Goal: Information Seeking & Learning: Learn about a topic

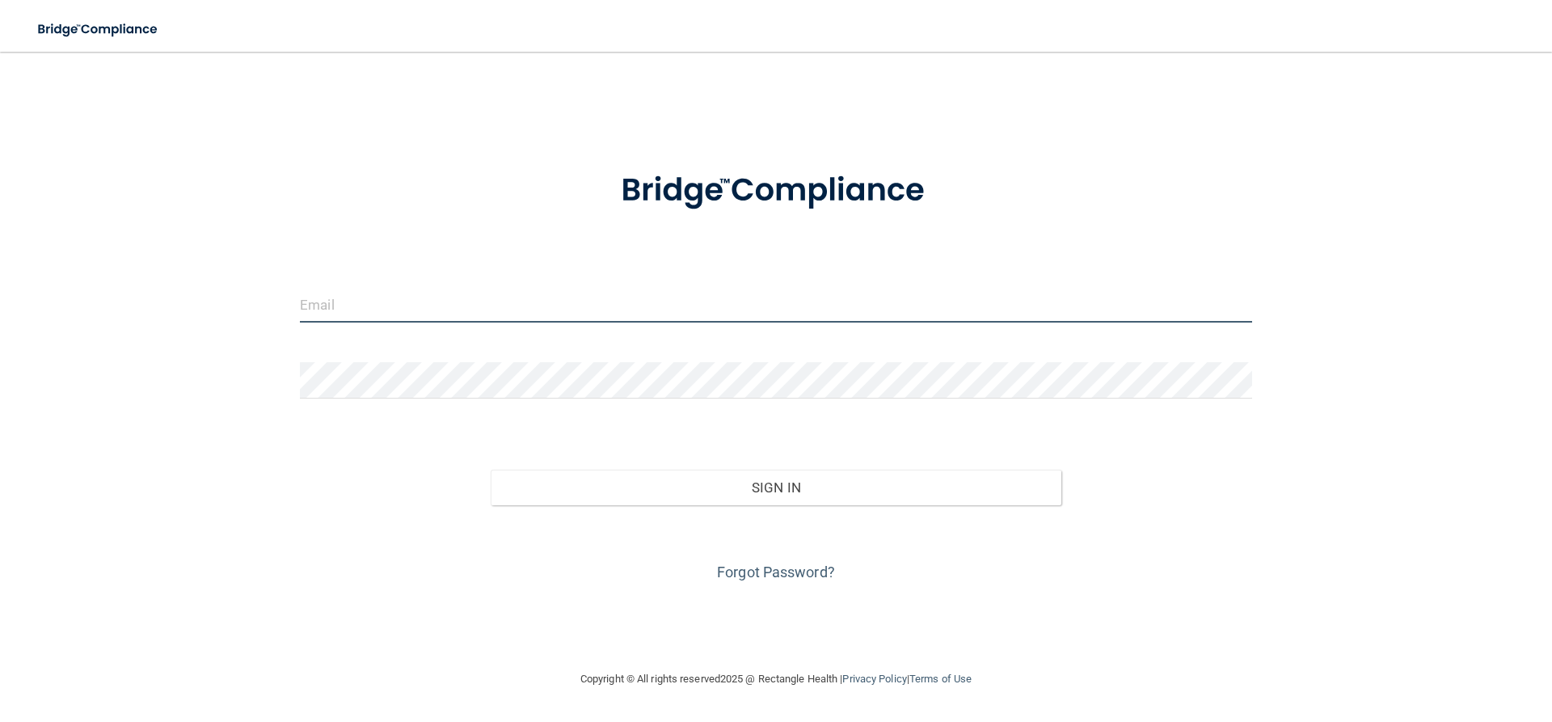
click at [318, 305] on input "email" at bounding box center [776, 304] width 952 height 36
type input "[PERSON_NAME][EMAIL_ADDRESS][DOMAIN_NAME]"
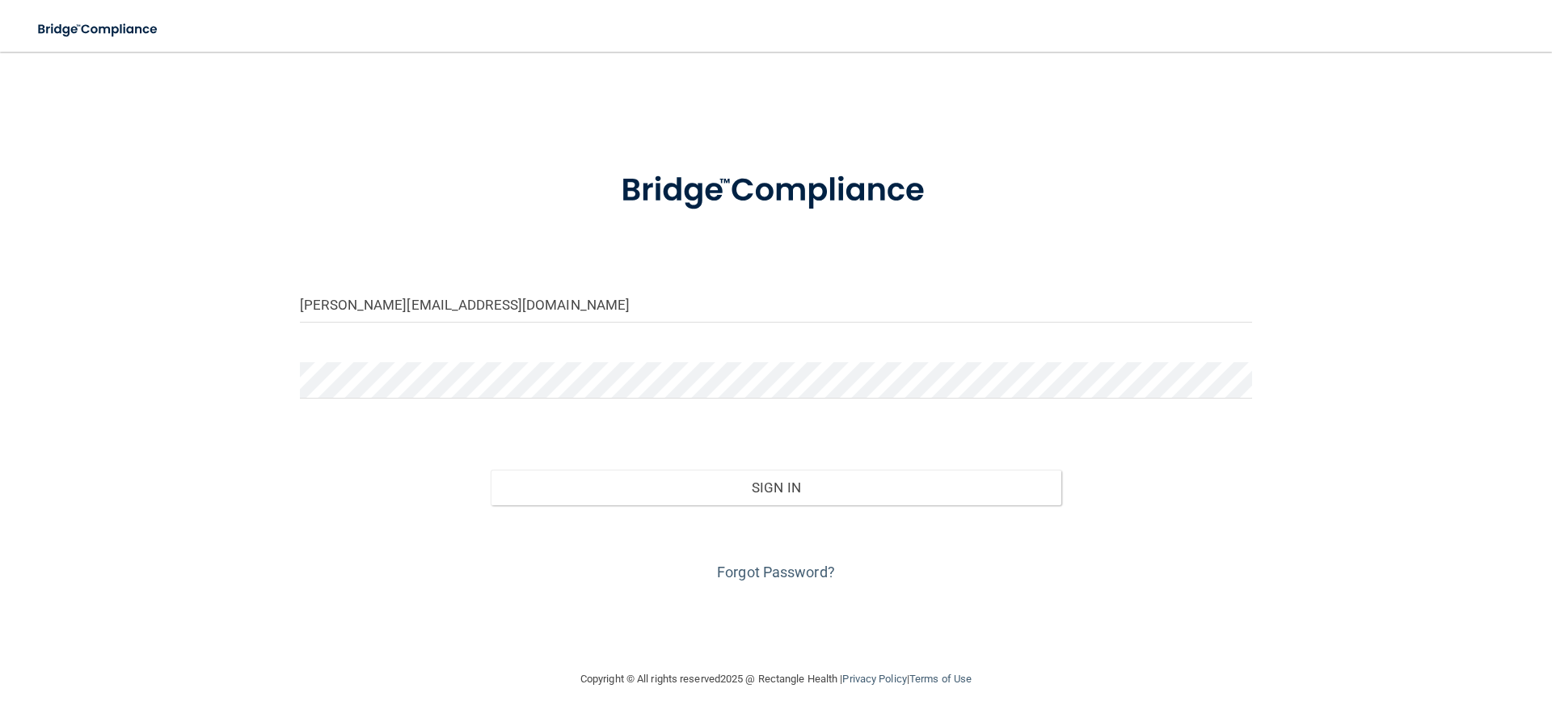
click at [296, 382] on div at bounding box center [776, 386] width 977 height 49
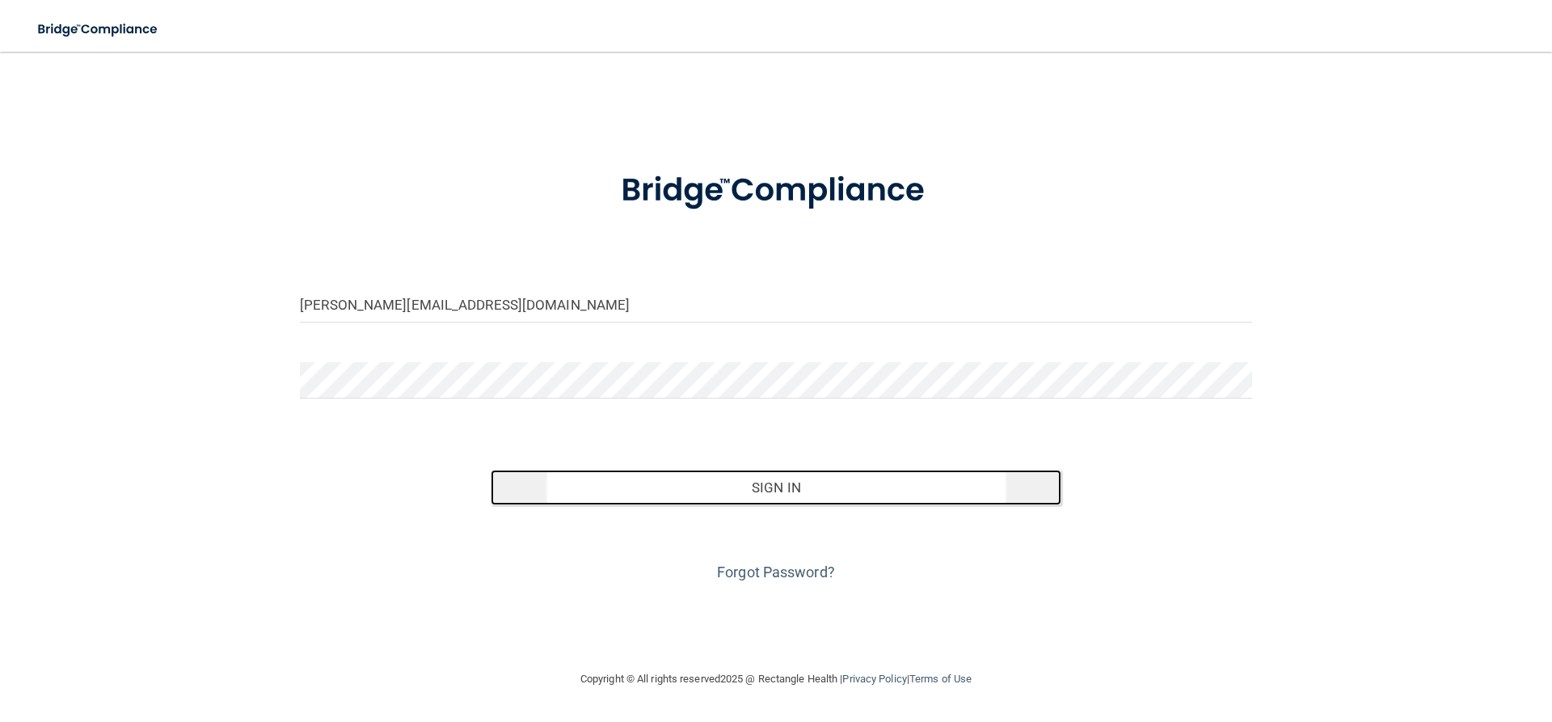
click at [788, 499] on button "Sign In" at bounding box center [777, 488] width 572 height 36
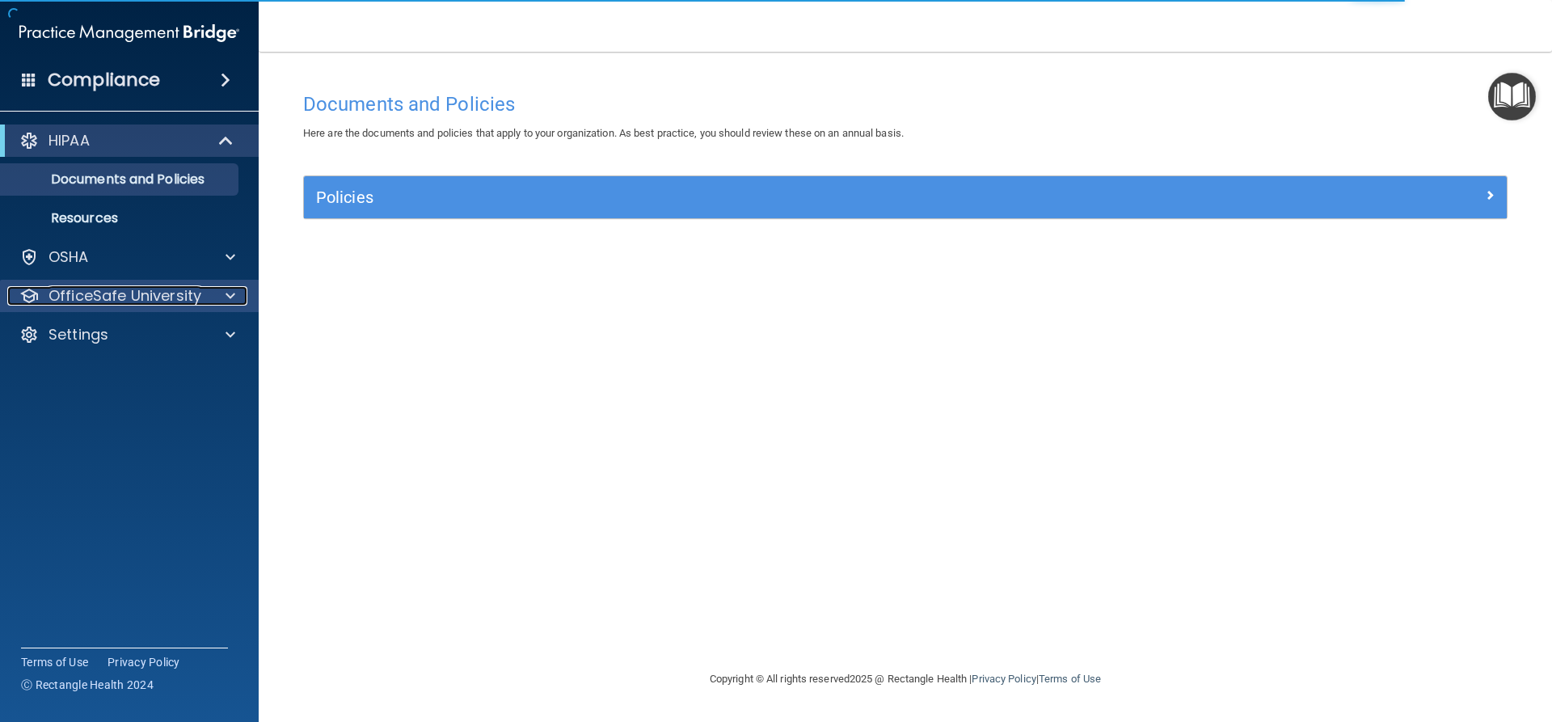
click at [158, 296] on p "OfficeSafe University" at bounding box center [125, 295] width 153 height 19
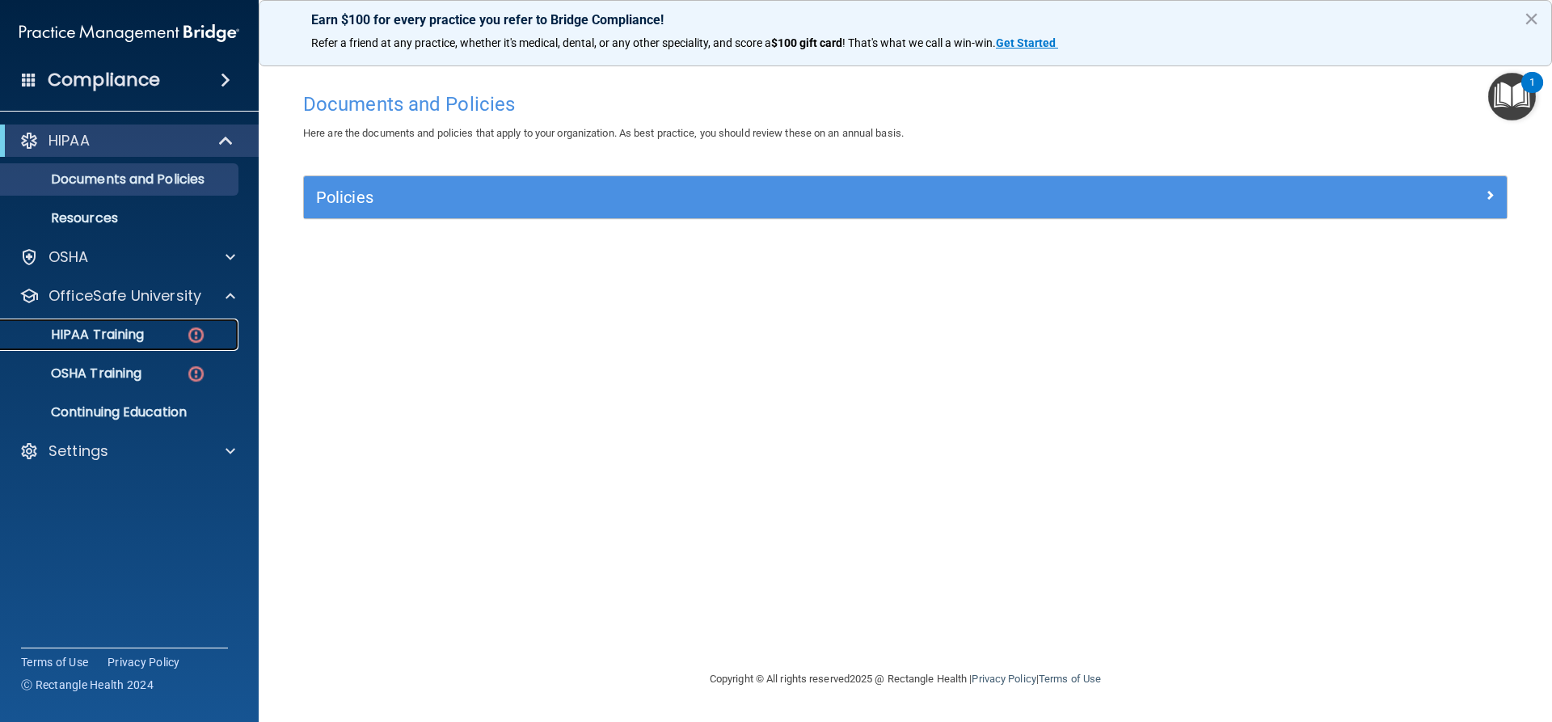
click at [150, 333] on div "HIPAA Training" at bounding box center [121, 335] width 221 height 16
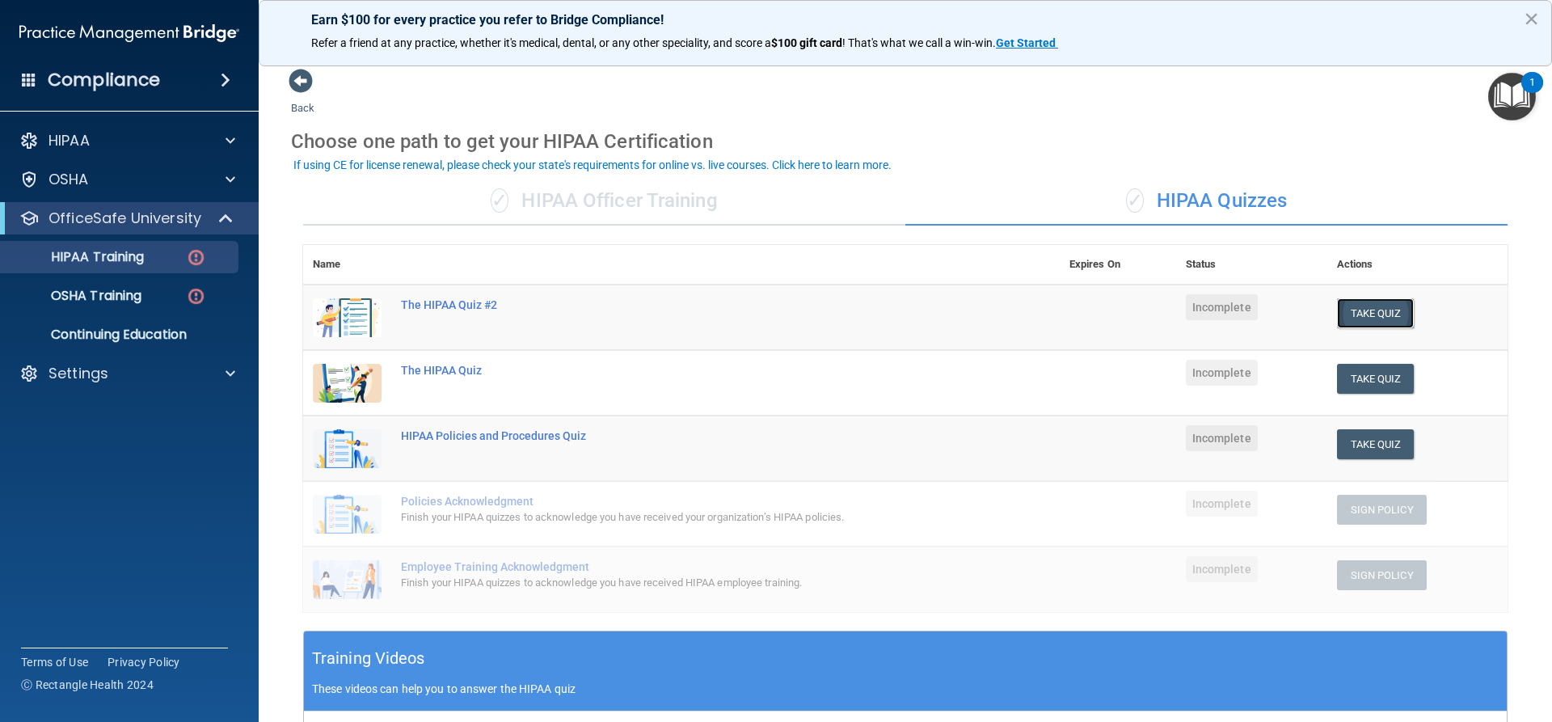
click at [1339, 312] on button "Take Quiz" at bounding box center [1376, 313] width 78 height 30
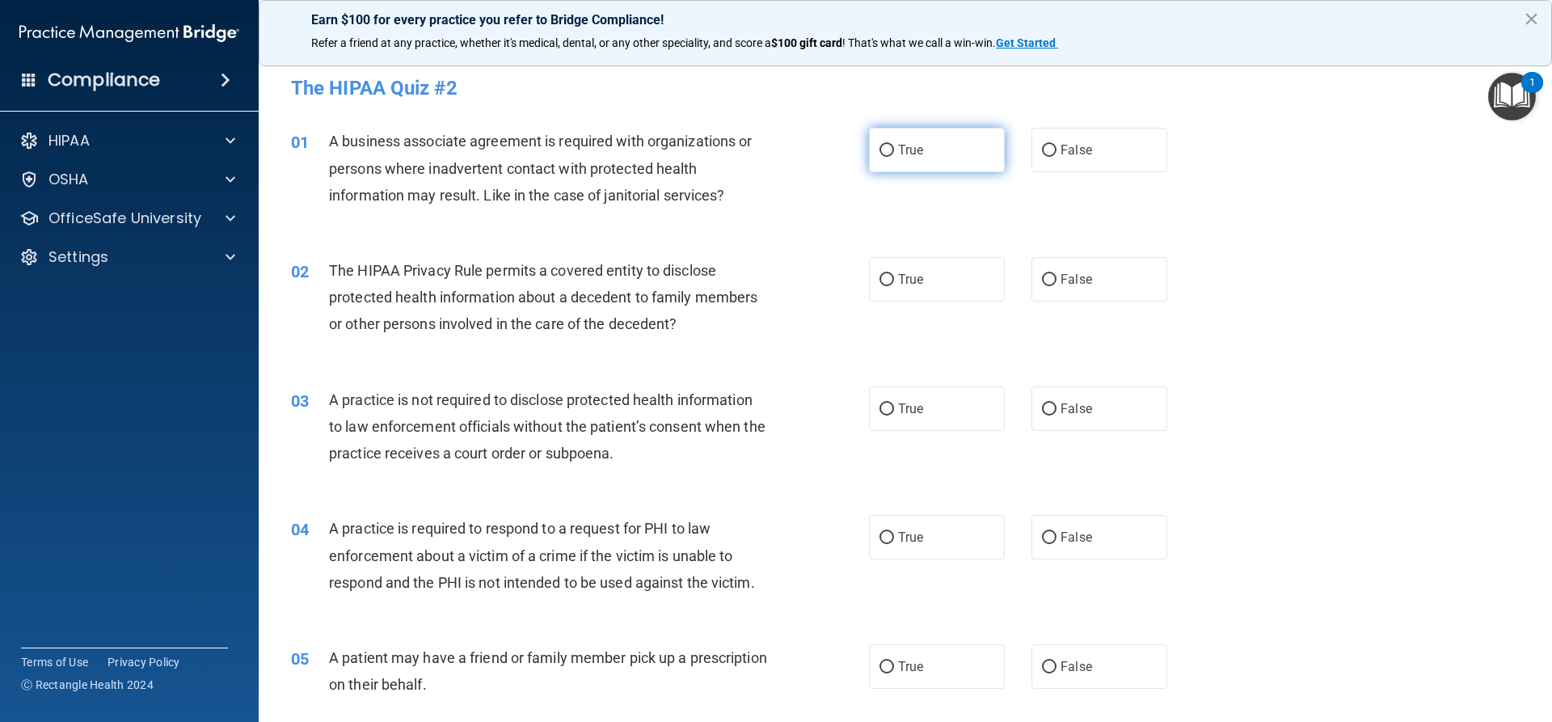
click at [879, 151] on input "True" at bounding box center [886, 151] width 15 height 12
radio input "true"
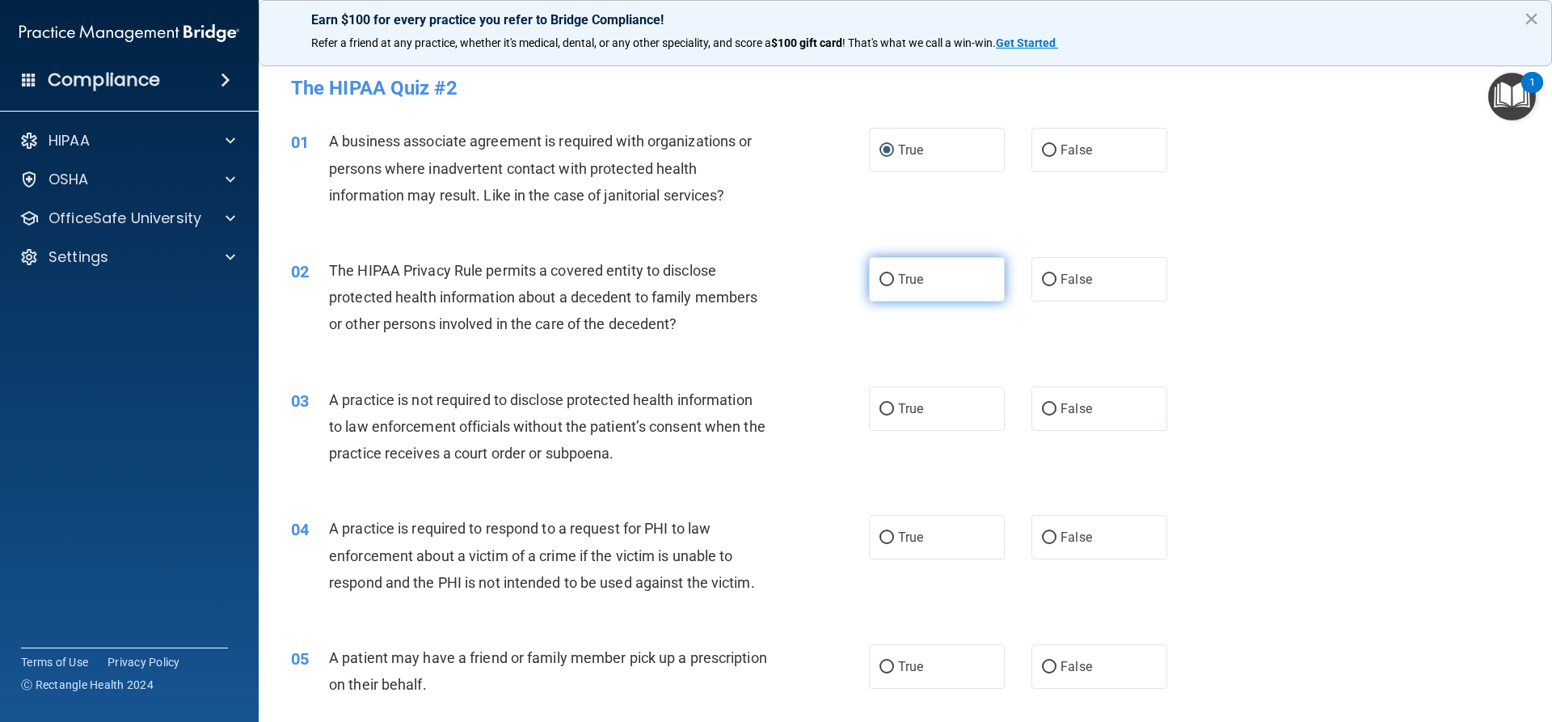
click at [888, 280] on label "True" at bounding box center [937, 279] width 136 height 44
click at [888, 280] on input "True" at bounding box center [886, 280] width 15 height 12
radio input "true"
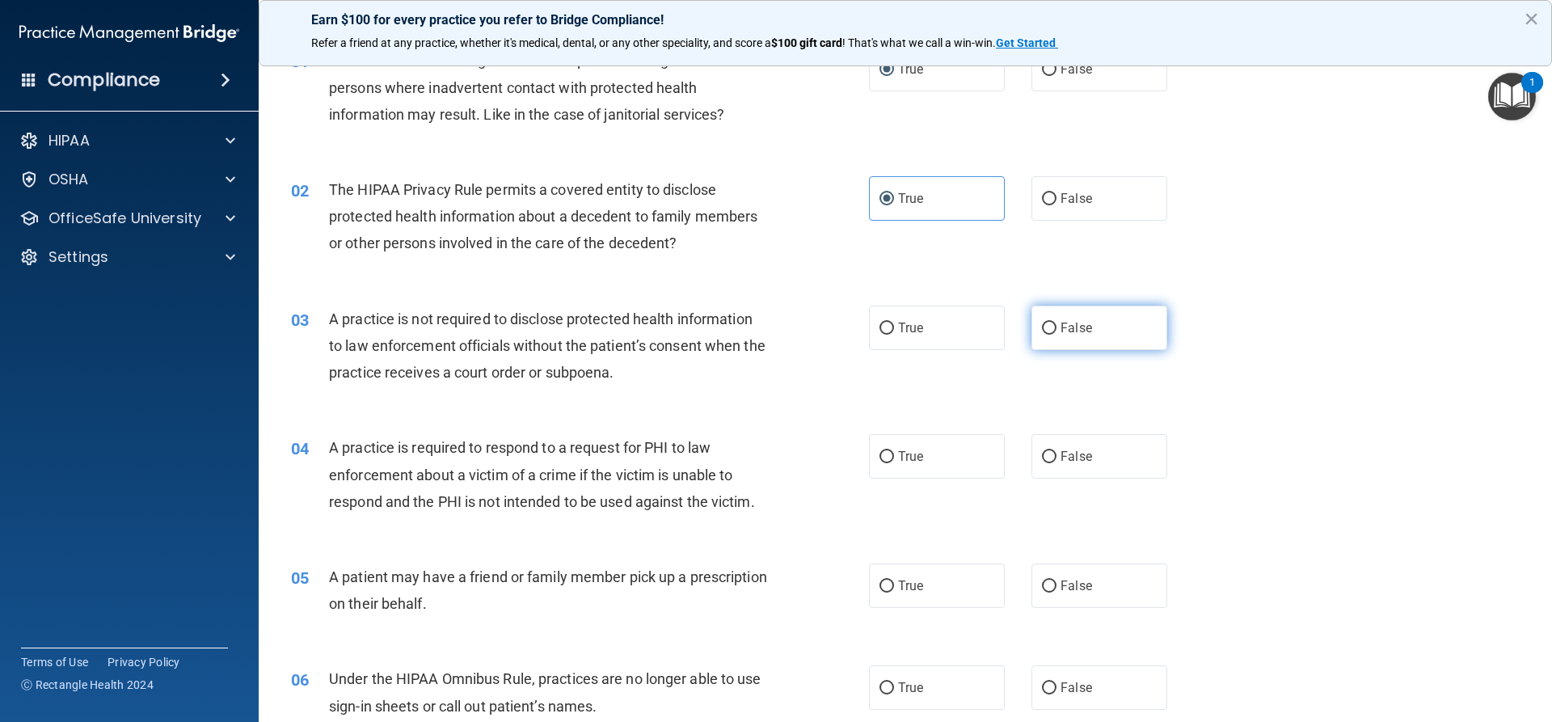
click at [1046, 338] on label "False" at bounding box center [1099, 328] width 136 height 44
click at [1046, 335] on input "False" at bounding box center [1049, 329] width 15 height 12
radio input "true"
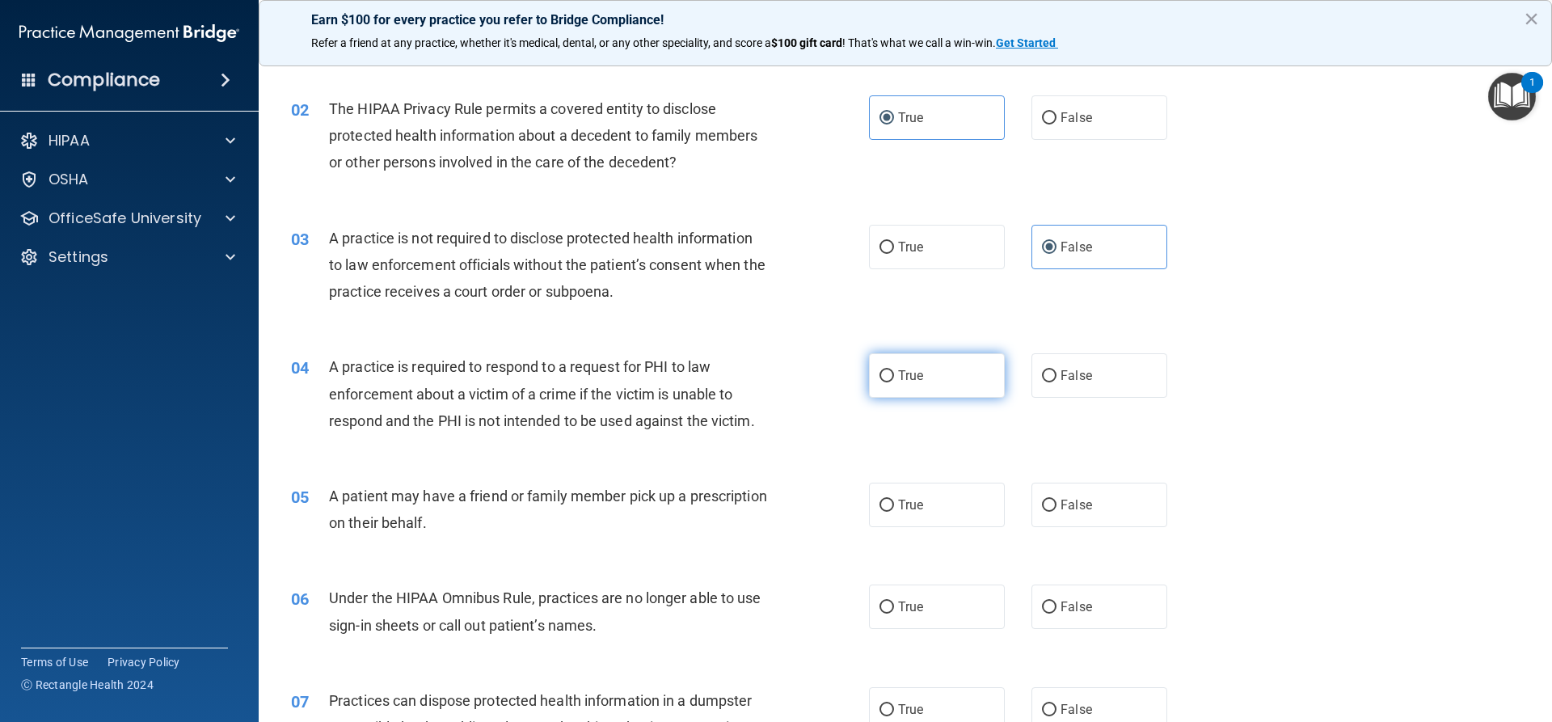
click at [886, 367] on label "True" at bounding box center [937, 375] width 136 height 44
click at [886, 370] on input "True" at bounding box center [886, 376] width 15 height 12
radio input "true"
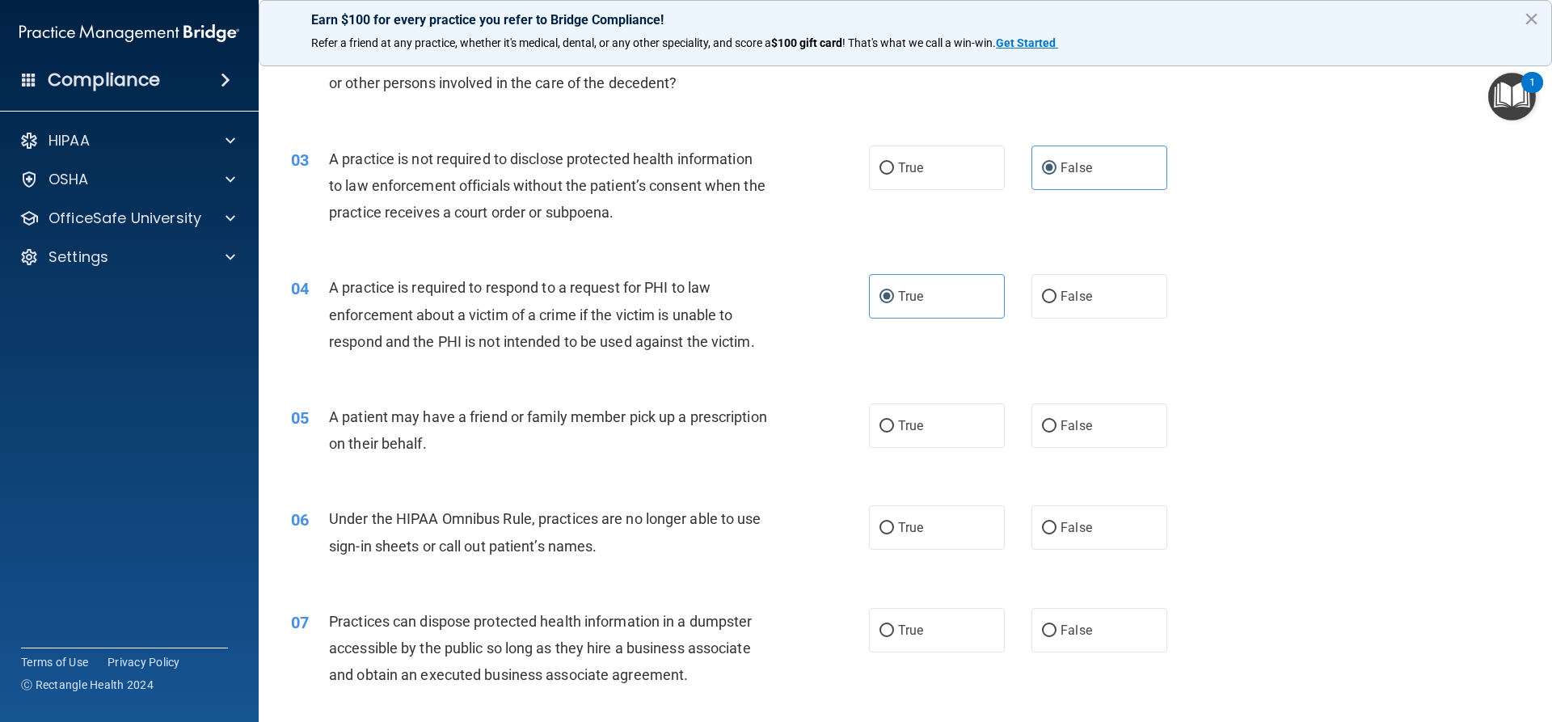
scroll to position [243, 0]
click at [870, 426] on label "True" at bounding box center [937, 424] width 136 height 44
click at [879, 426] on input "True" at bounding box center [886, 425] width 15 height 12
radio input "true"
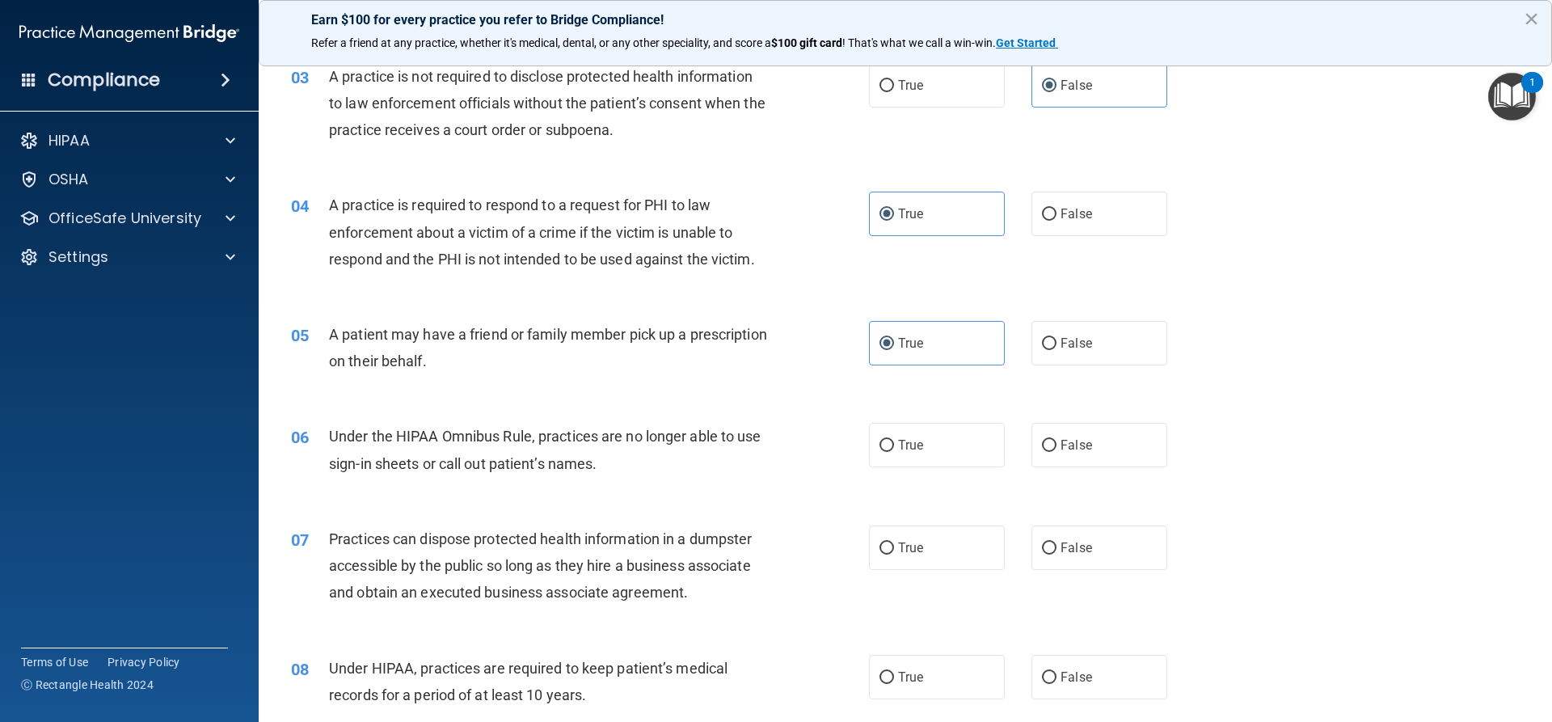
scroll to position [404, 0]
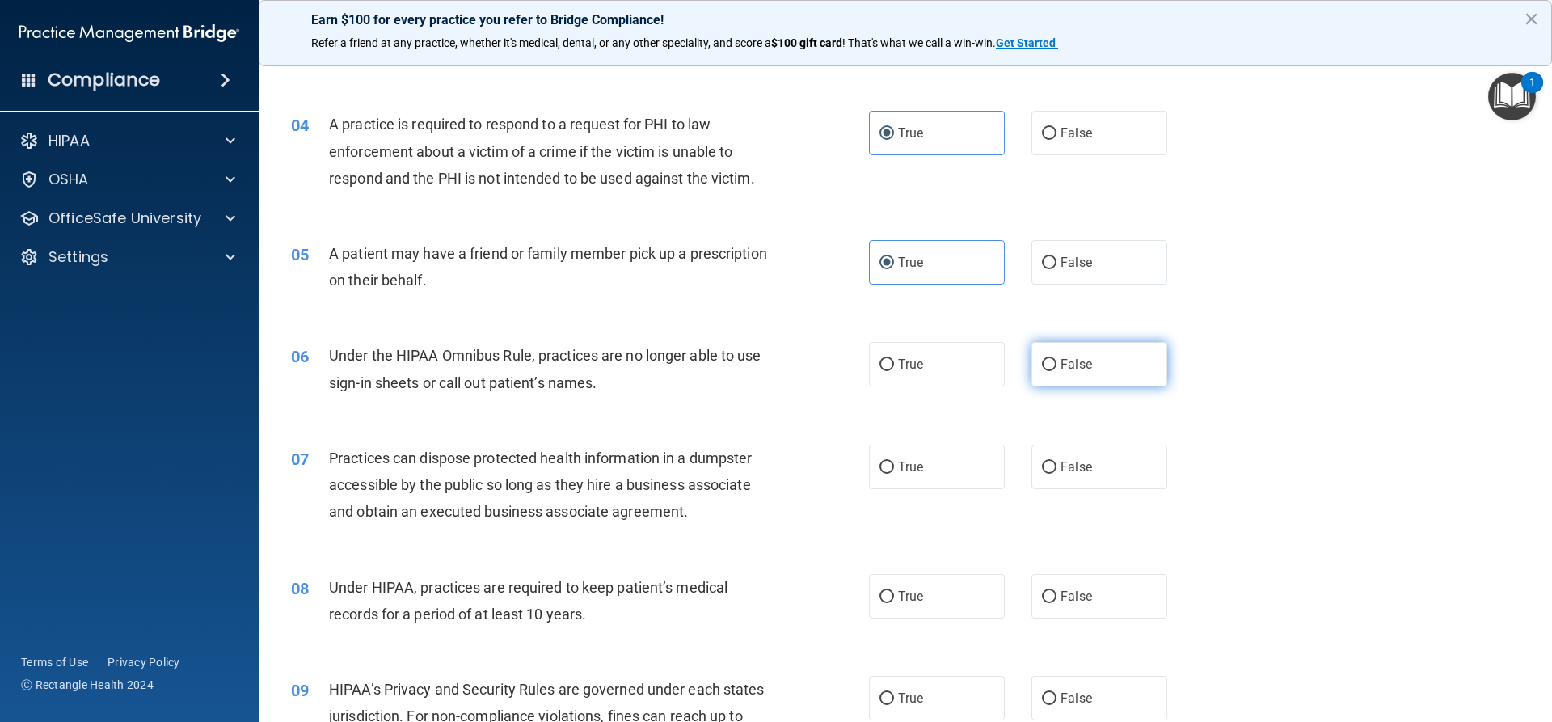
click at [1044, 359] on input "False" at bounding box center [1049, 365] width 15 height 12
radio input "true"
click at [1051, 469] on label "False" at bounding box center [1099, 467] width 136 height 44
click at [1051, 469] on input "False" at bounding box center [1049, 468] width 15 height 12
radio input "true"
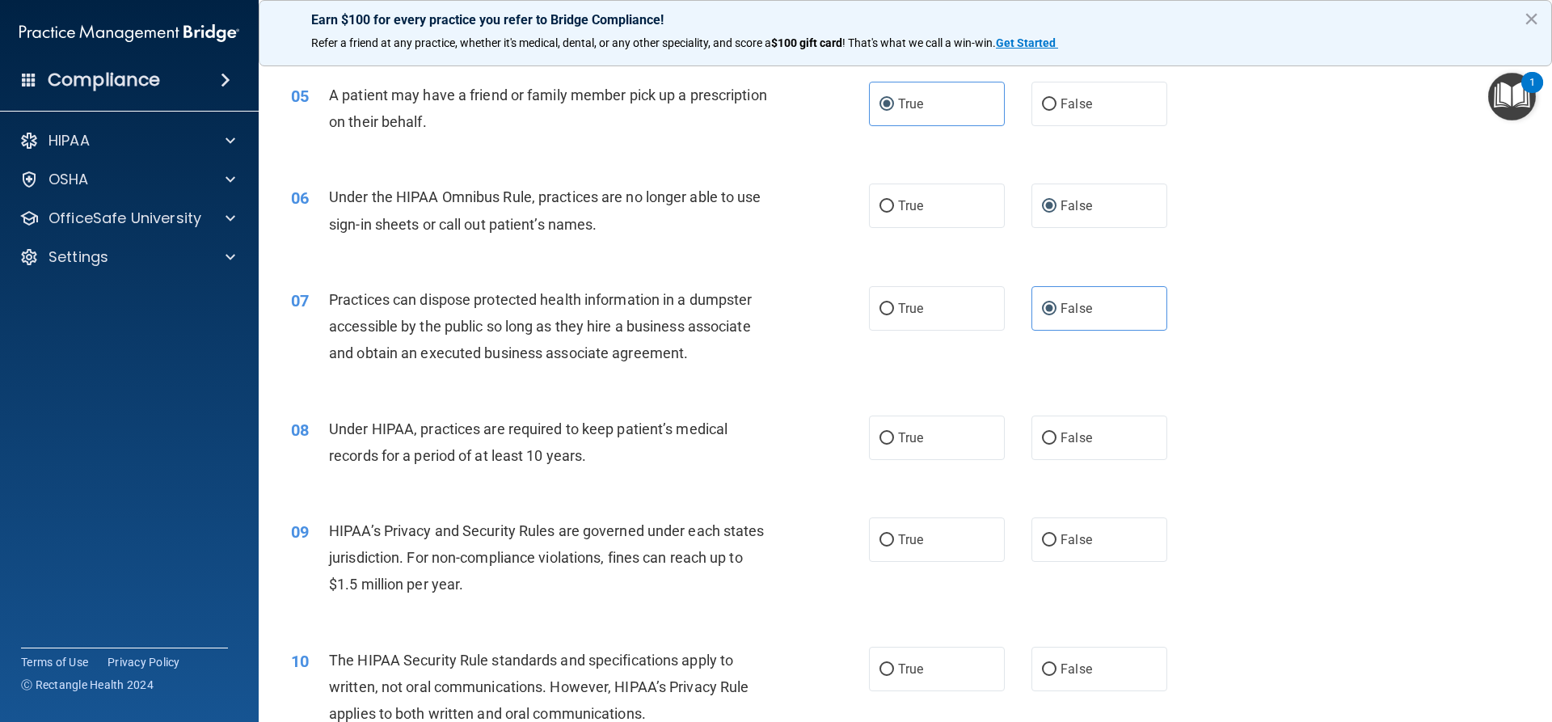
scroll to position [566, 0]
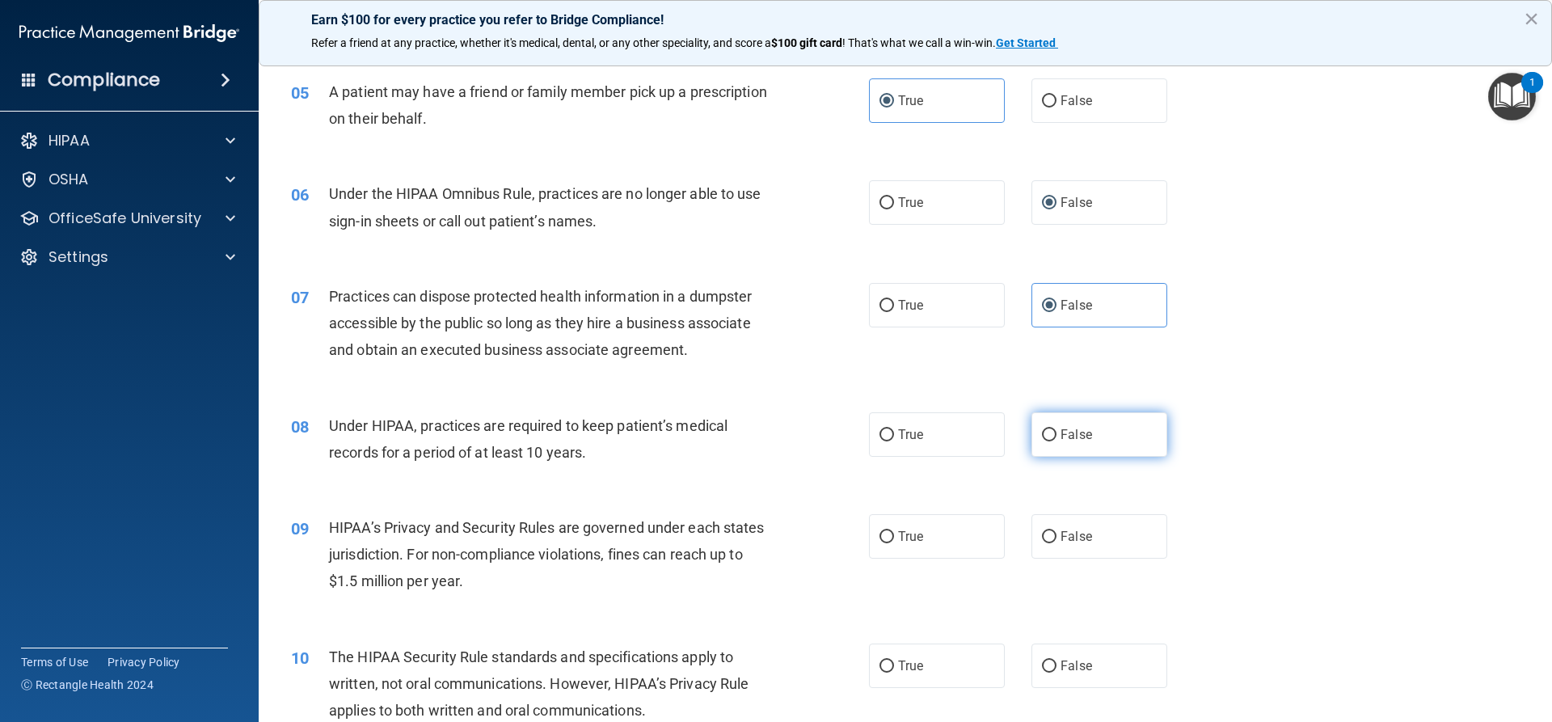
click at [1046, 430] on input "False" at bounding box center [1049, 435] width 15 height 12
radio input "true"
click at [883, 544] on label "True" at bounding box center [937, 536] width 136 height 44
click at [883, 543] on input "True" at bounding box center [886, 537] width 15 height 12
radio input "true"
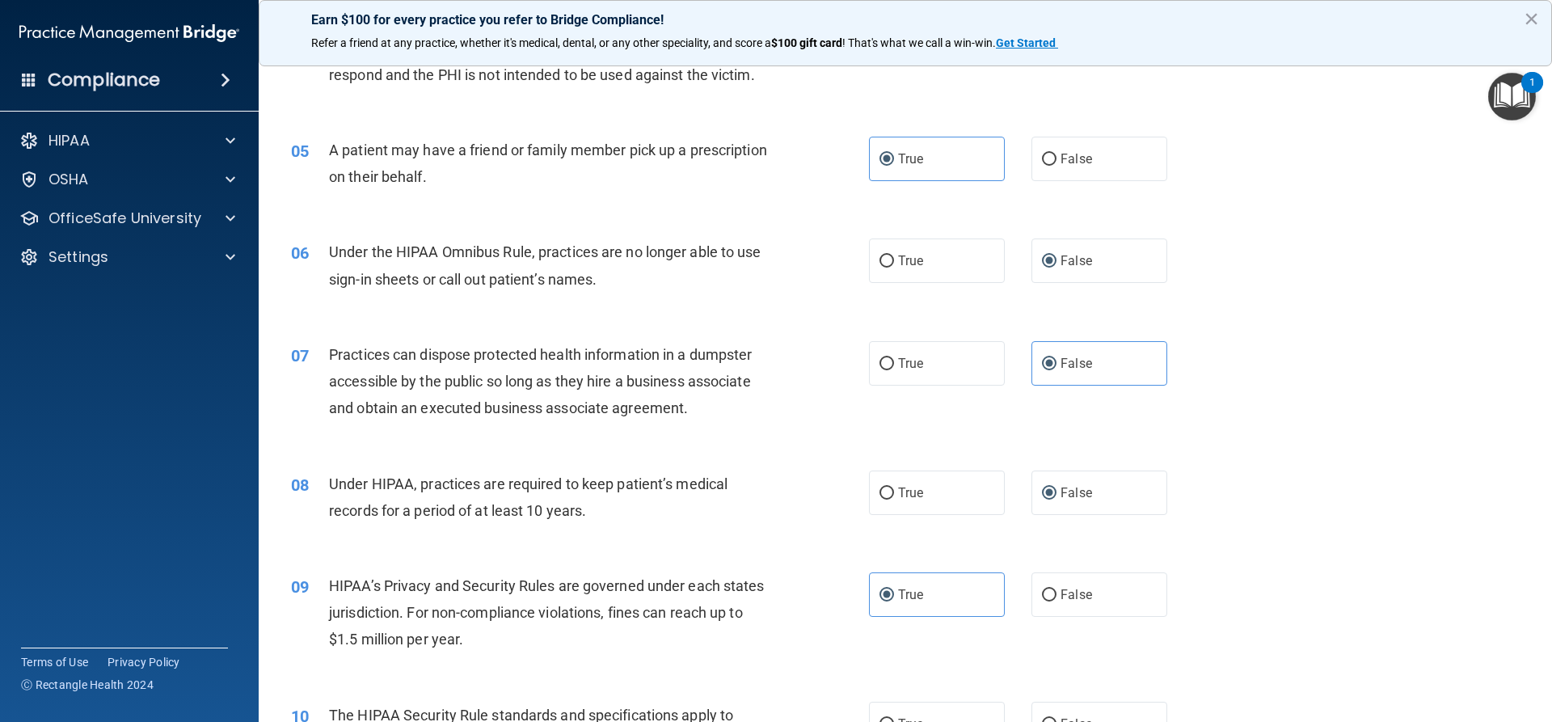
scroll to position [808, 0]
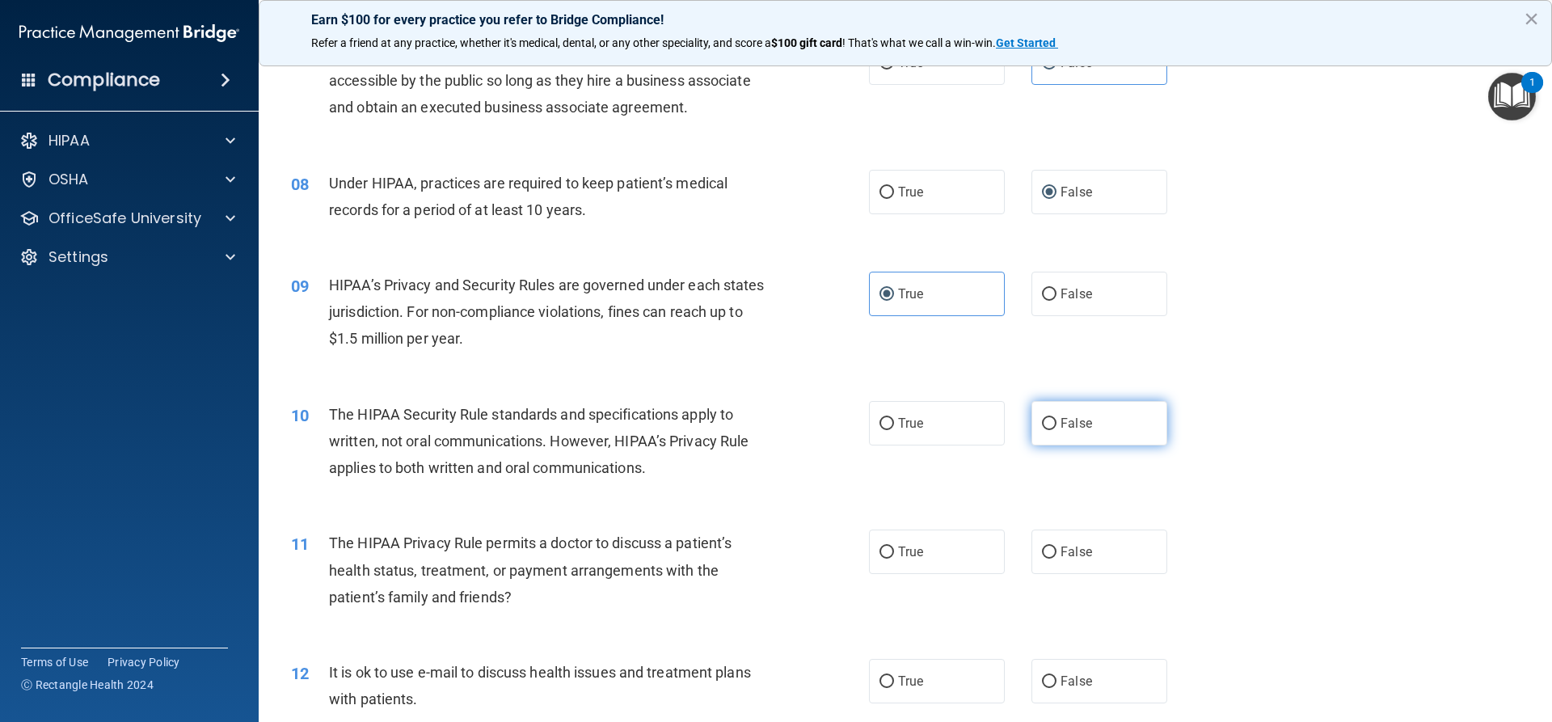
click at [1061, 425] on span "False" at bounding box center [1077, 422] width 32 height 15
click at [1053, 425] on input "False" at bounding box center [1049, 424] width 15 height 12
radio input "true"
click at [882, 422] on input "True" at bounding box center [886, 424] width 15 height 12
radio input "true"
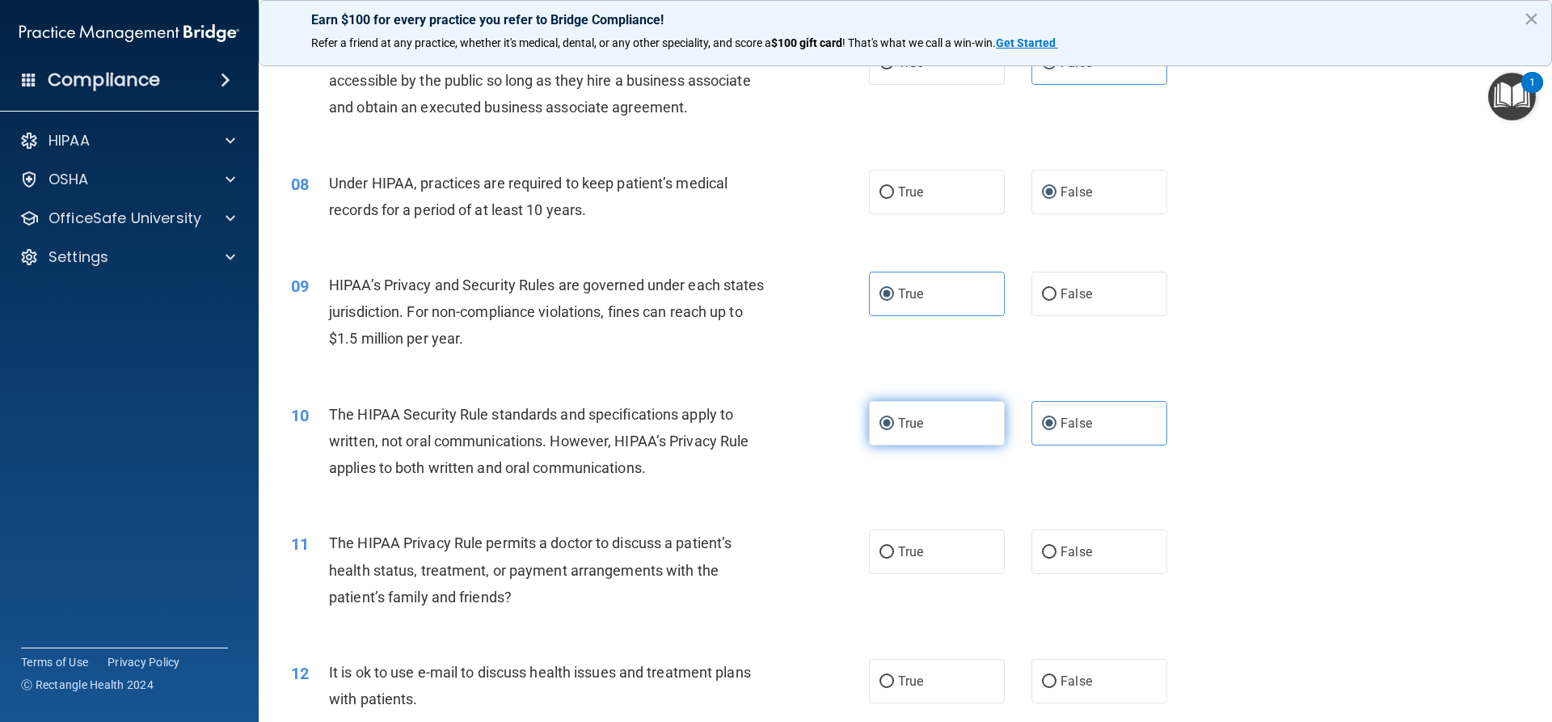
radio input "false"
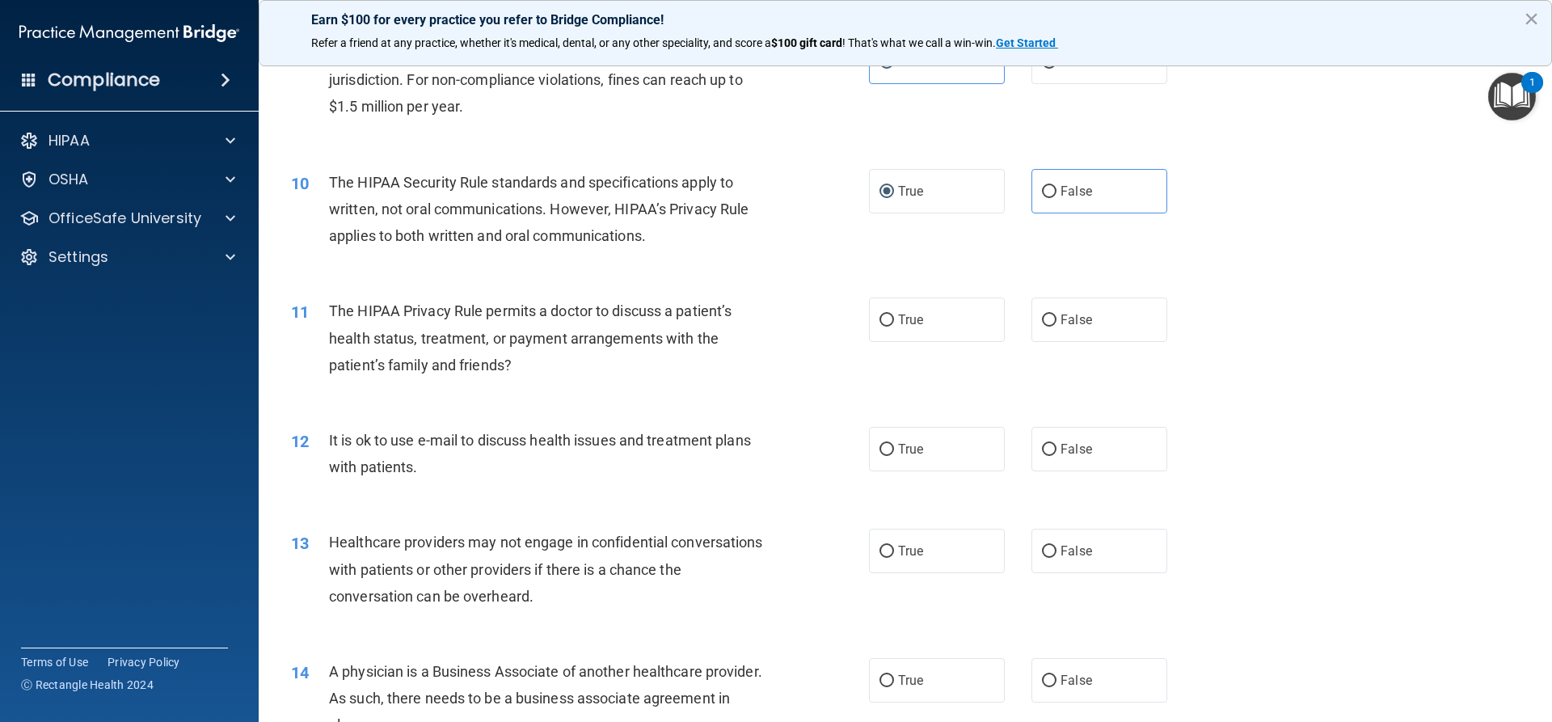
scroll to position [1051, 0]
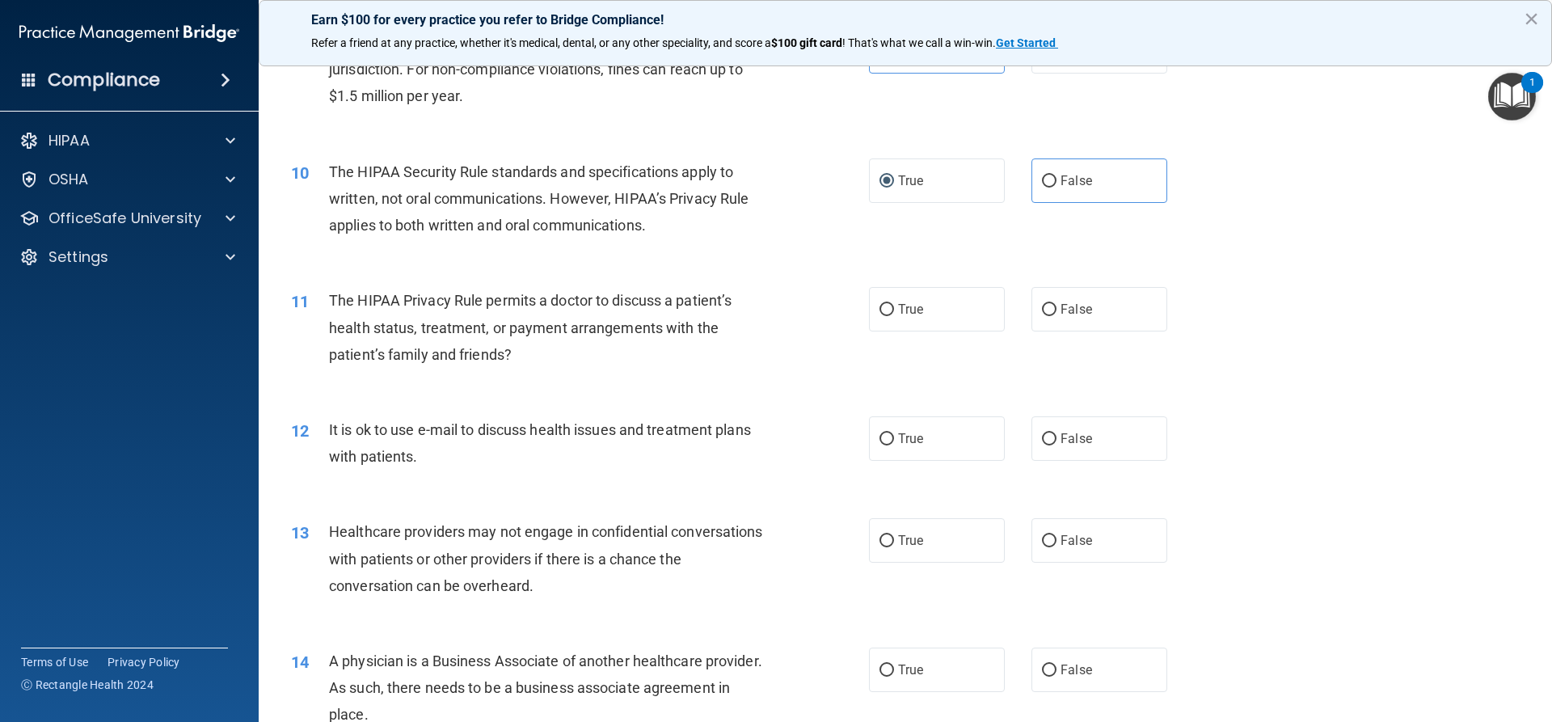
drag, startPoint x: 1048, startPoint y: 312, endPoint x: 1008, endPoint y: 318, distance: 40.0
click at [1044, 313] on input "False" at bounding box center [1049, 310] width 15 height 12
radio input "true"
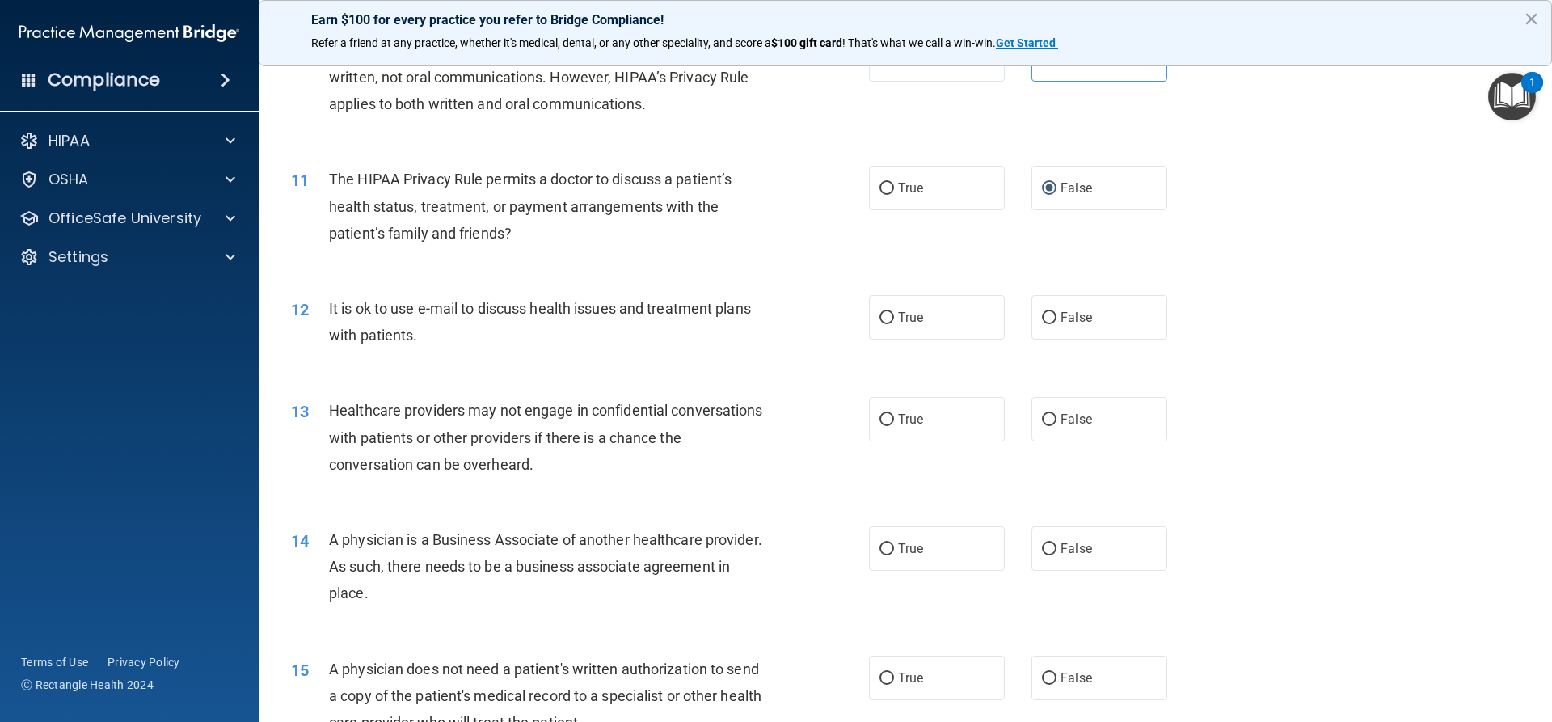
scroll to position [1213, 0]
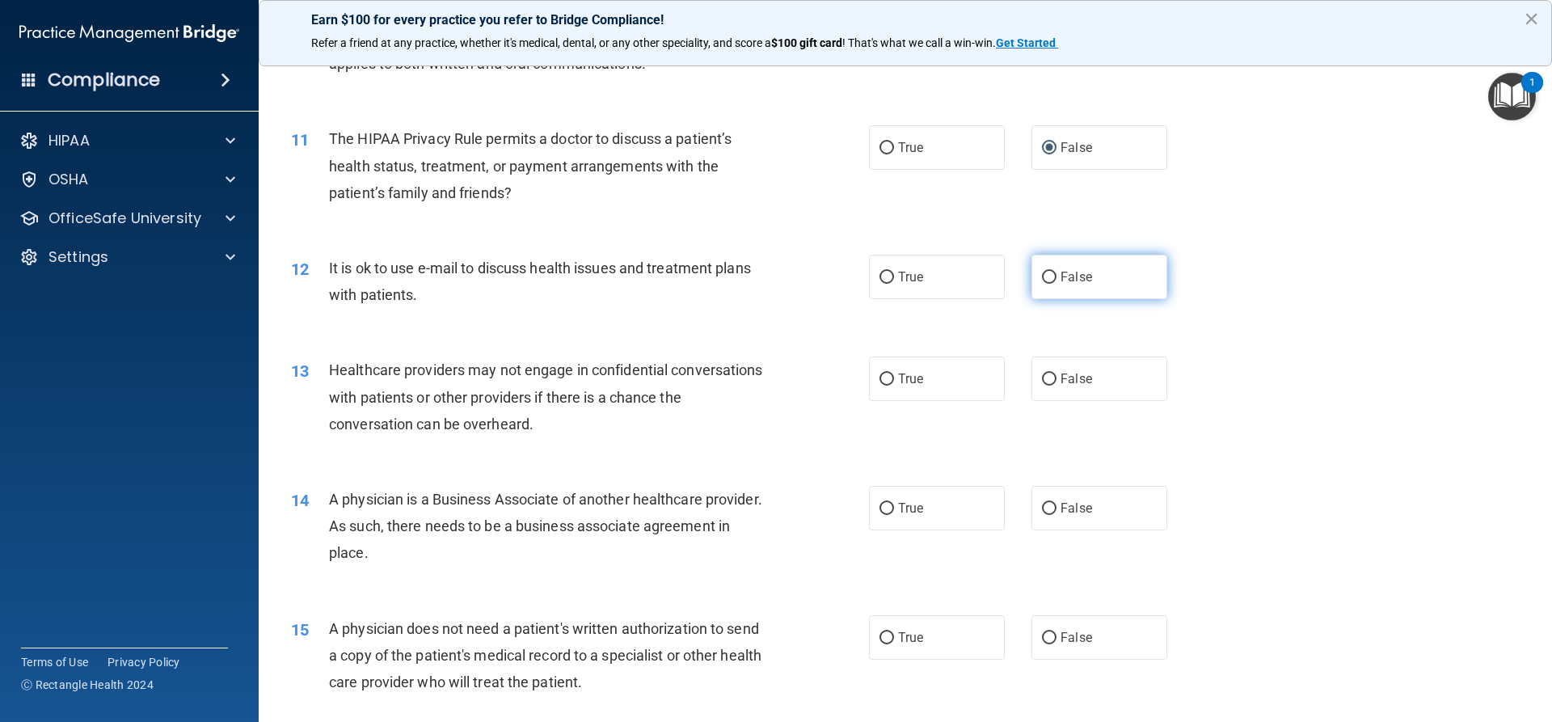
click at [1042, 276] on input "False" at bounding box center [1049, 278] width 15 height 12
radio input "true"
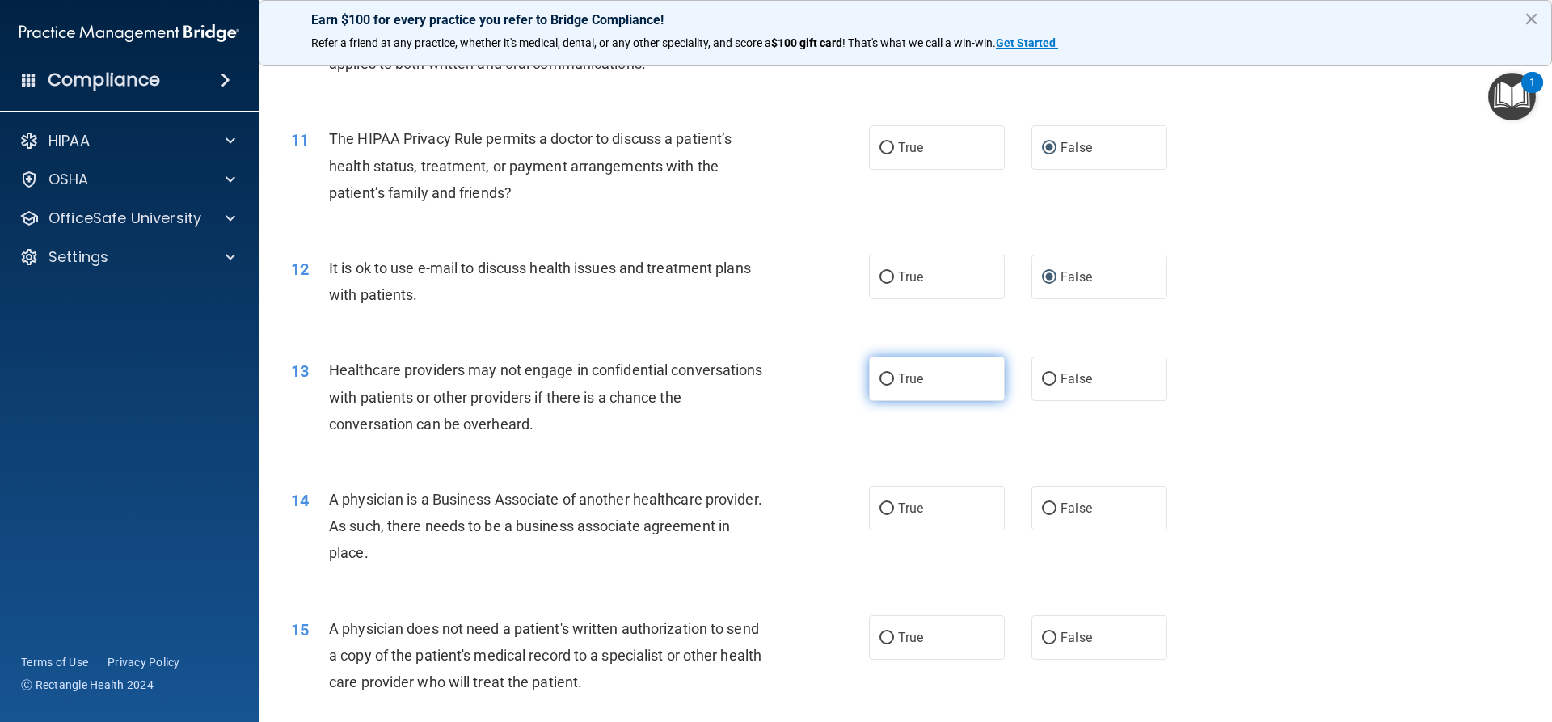
click at [888, 378] on label "True" at bounding box center [937, 378] width 136 height 44
click at [888, 378] on input "True" at bounding box center [886, 379] width 15 height 12
radio input "true"
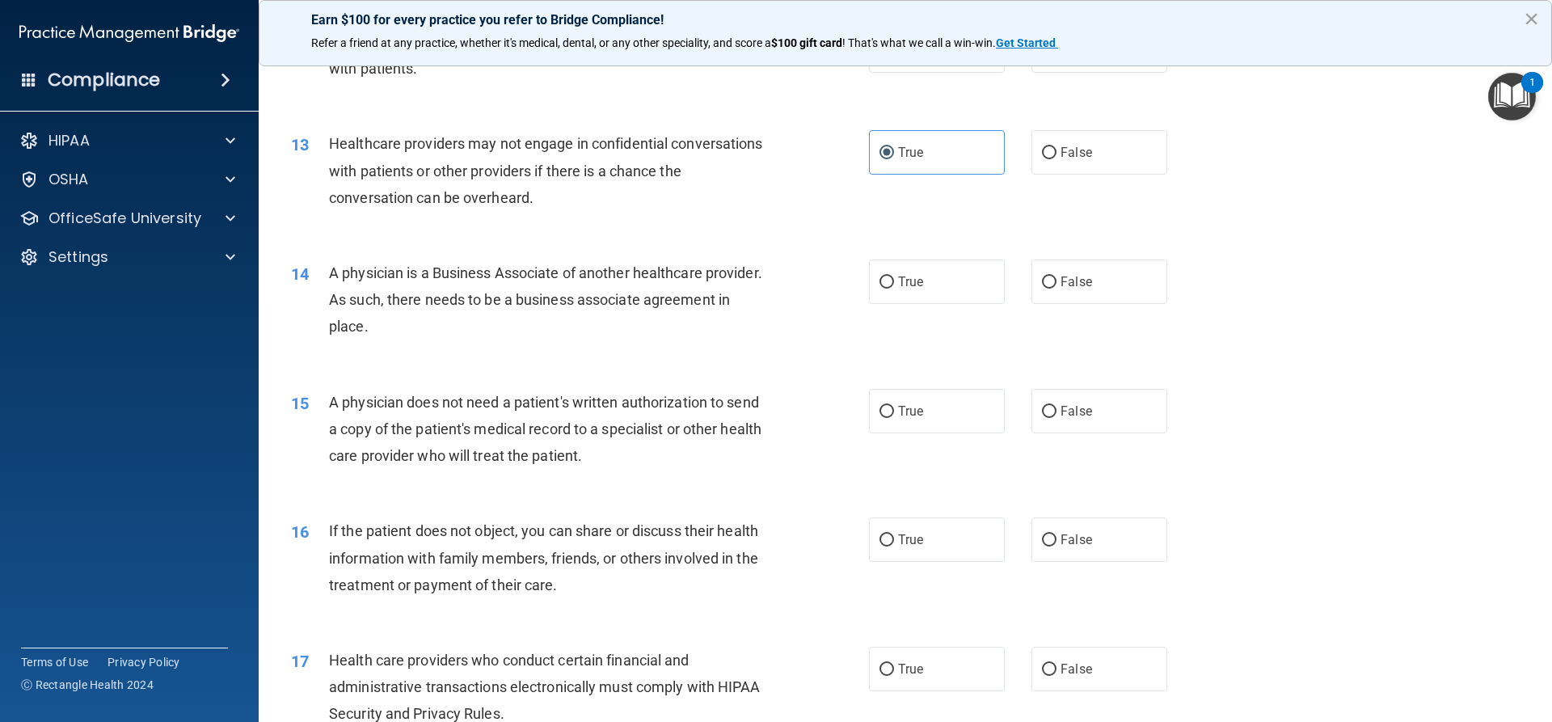
scroll to position [1455, 0]
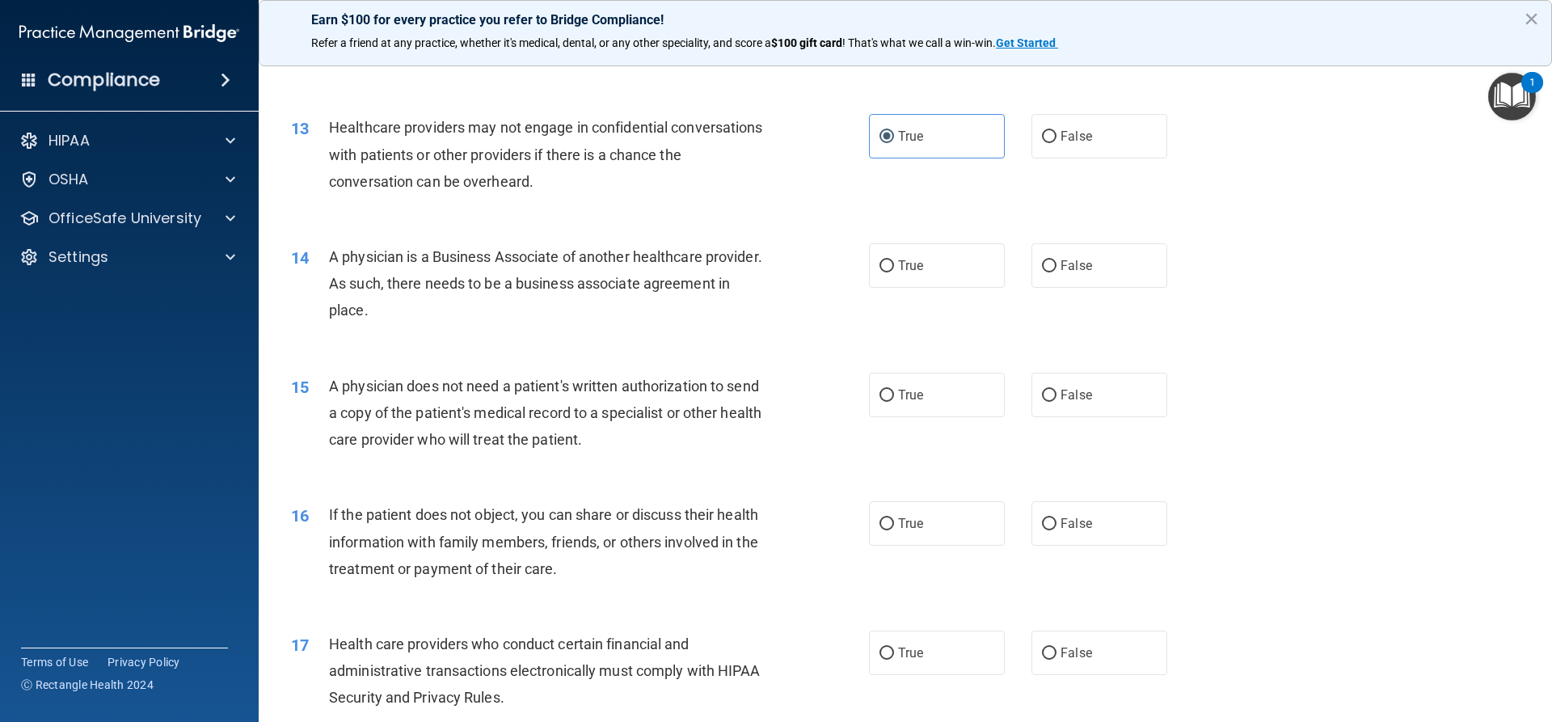
drag, startPoint x: 1032, startPoint y: 267, endPoint x: 998, endPoint y: 279, distance: 36.8
click at [1020, 272] on div "True False" at bounding box center [1032, 265] width 326 height 44
click at [1045, 268] on input "False" at bounding box center [1049, 266] width 15 height 12
radio input "true"
click at [1031, 397] on label "False" at bounding box center [1099, 395] width 136 height 44
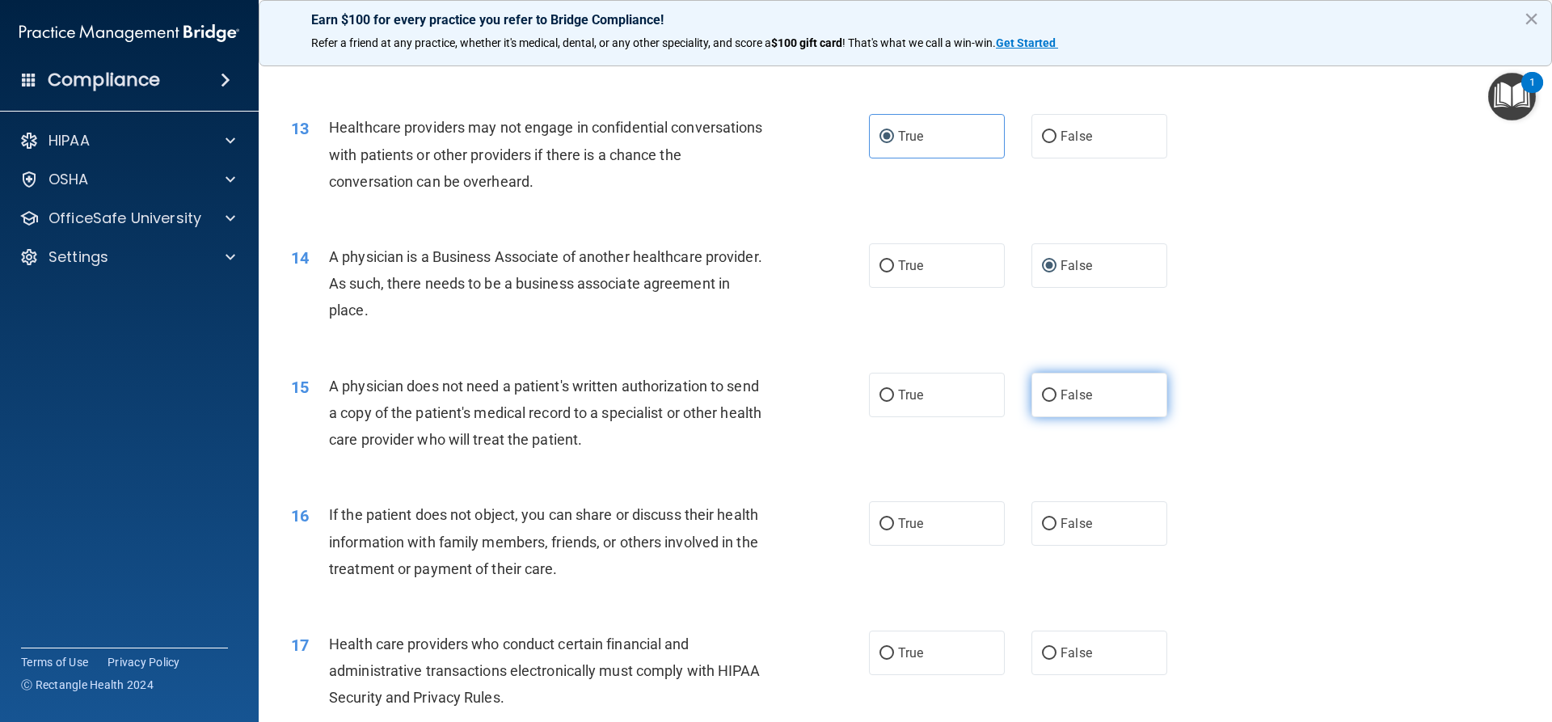
click at [1042, 397] on input "False" at bounding box center [1049, 396] width 15 height 12
radio input "true"
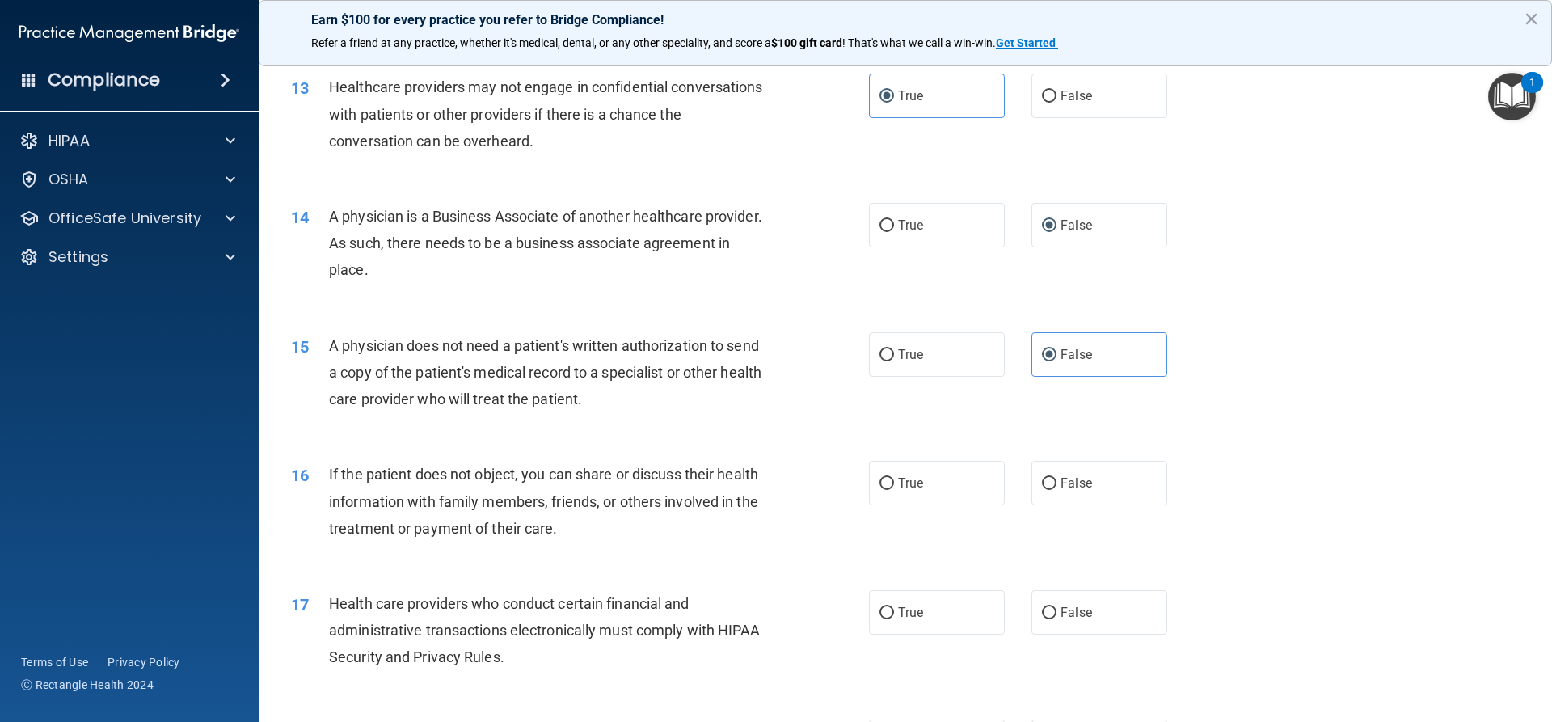
scroll to position [1536, 0]
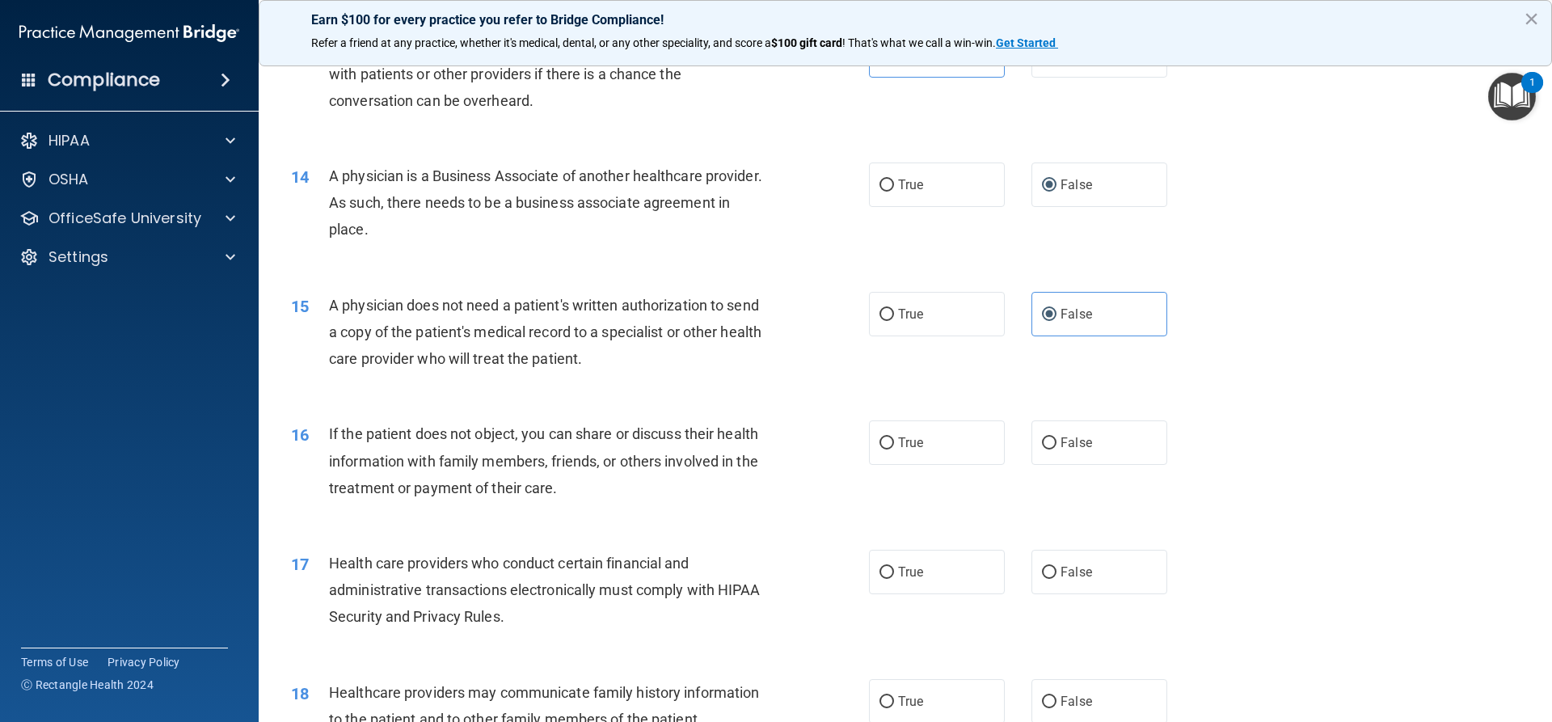
click at [869, 447] on label "True" at bounding box center [937, 442] width 136 height 44
click at [879, 447] on input "True" at bounding box center [886, 443] width 15 height 12
radio input "true"
